Goal: Navigation & Orientation: Find specific page/section

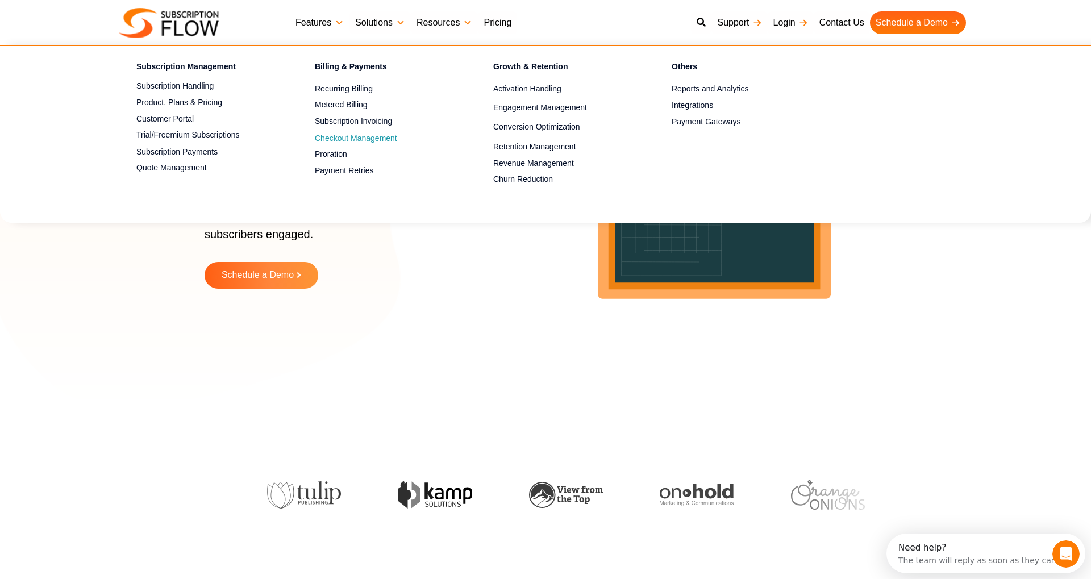
click at [349, 138] on span "Checkout Management" at bounding box center [356, 138] width 82 height 12
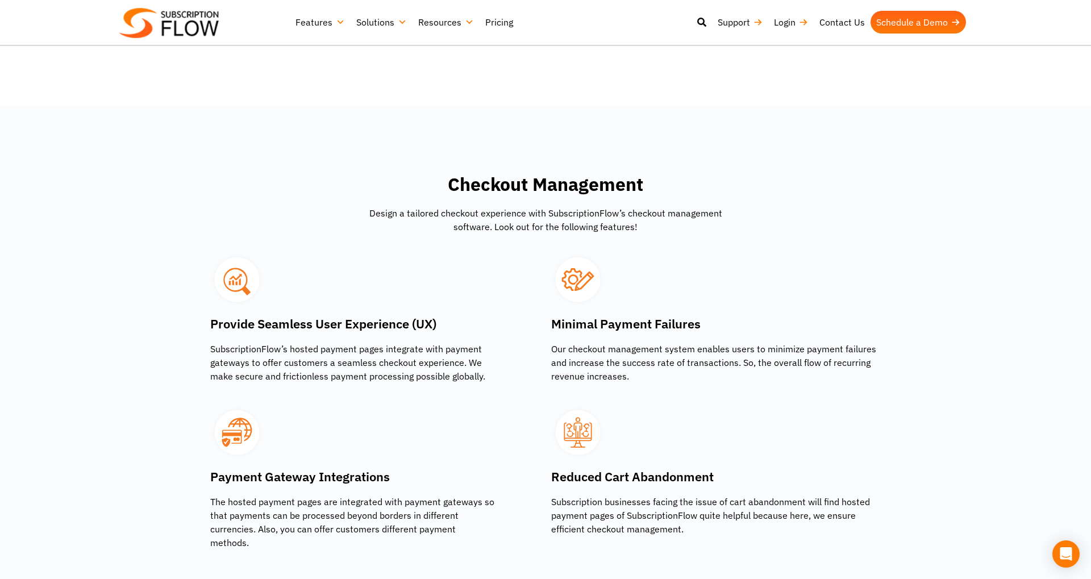
scroll to position [1943, 0]
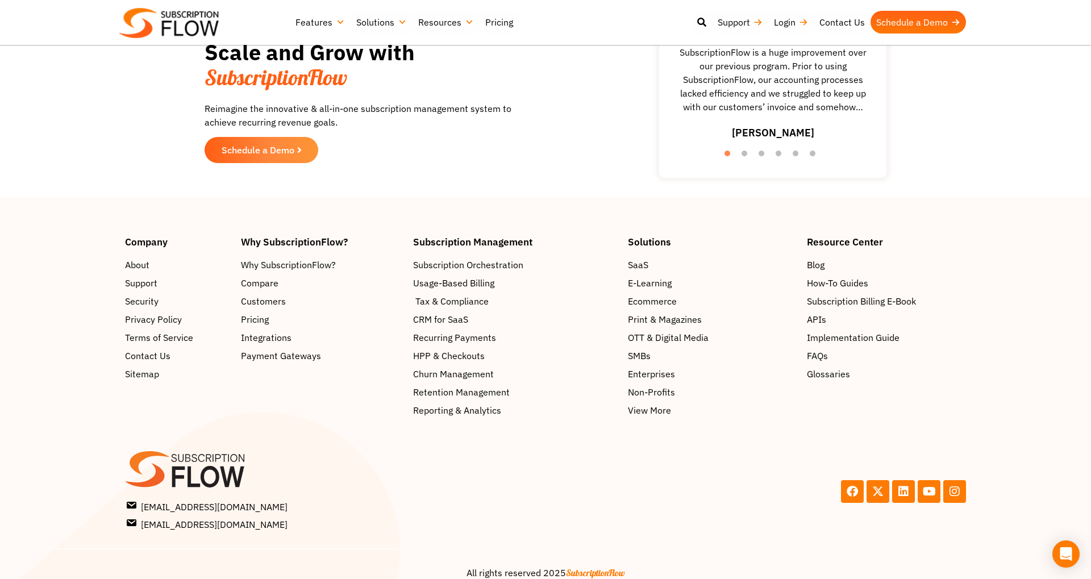
click at [445, 294] on span "Tax & Compliance" at bounding box center [451, 301] width 73 height 14
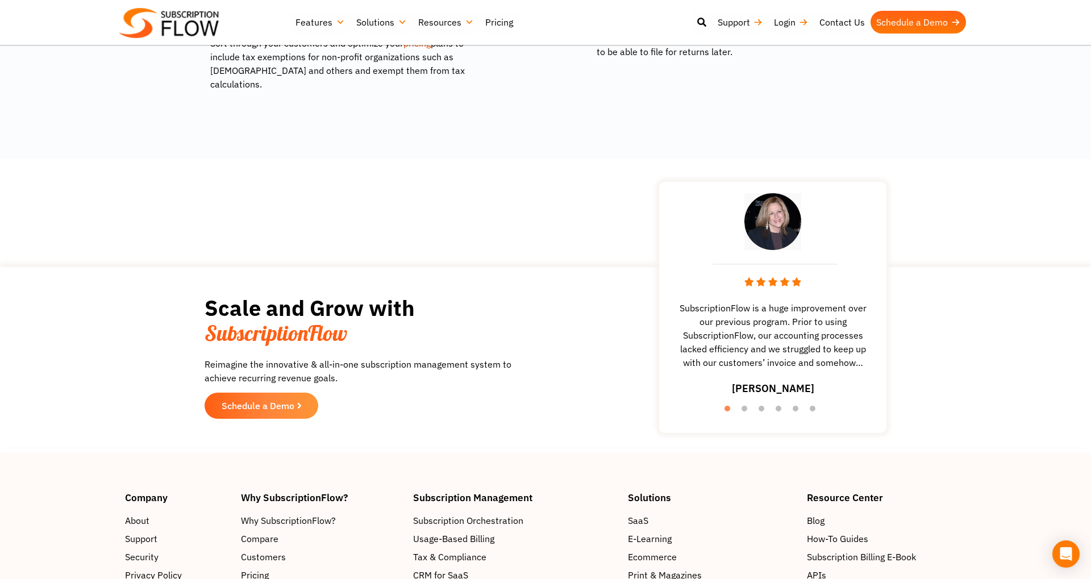
scroll to position [1484, 0]
